Goal: Information Seeking & Learning: Learn about a topic

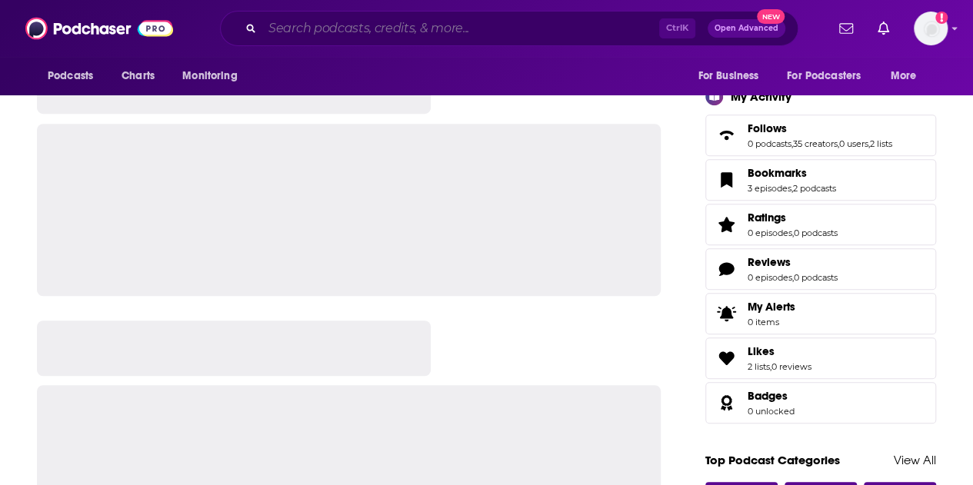
click at [402, 24] on input "Search podcasts, credits, & more..." at bounding box center [460, 28] width 397 height 25
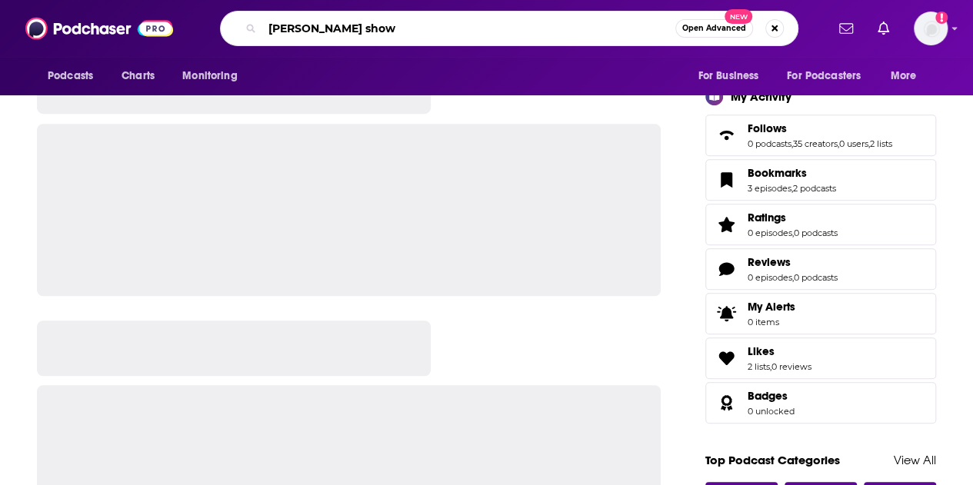
type input "[PERSON_NAME] show"
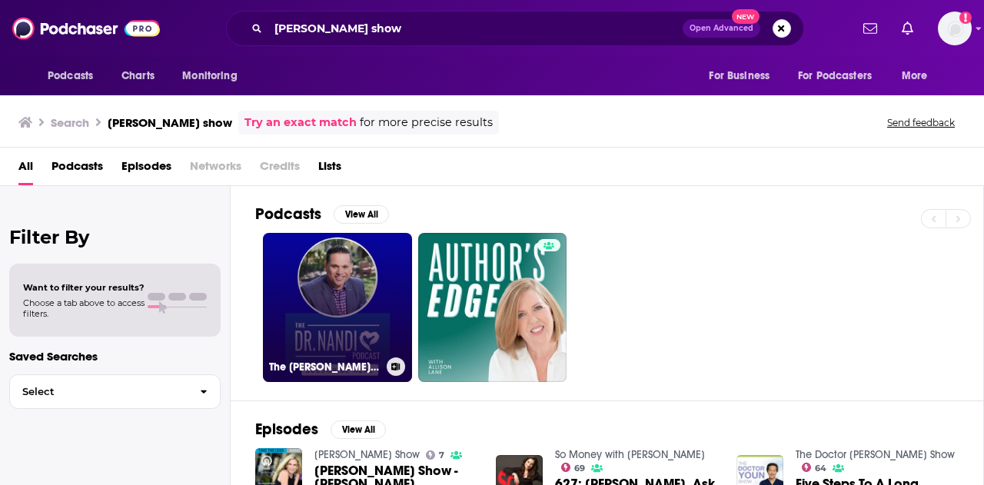
click at [358, 298] on link "The [PERSON_NAME] Podcast" at bounding box center [337, 307] width 149 height 149
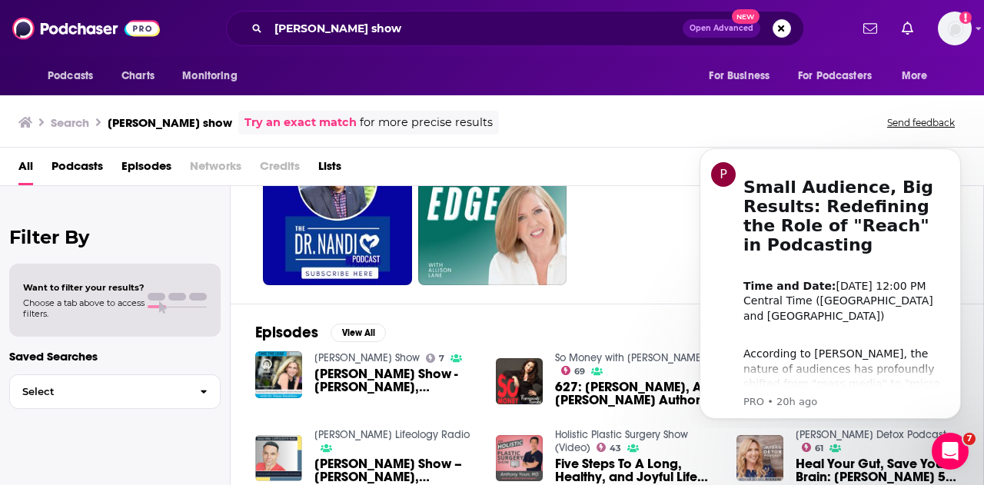
scroll to position [96, 0]
